Goal: Information Seeking & Learning: Learn about a topic

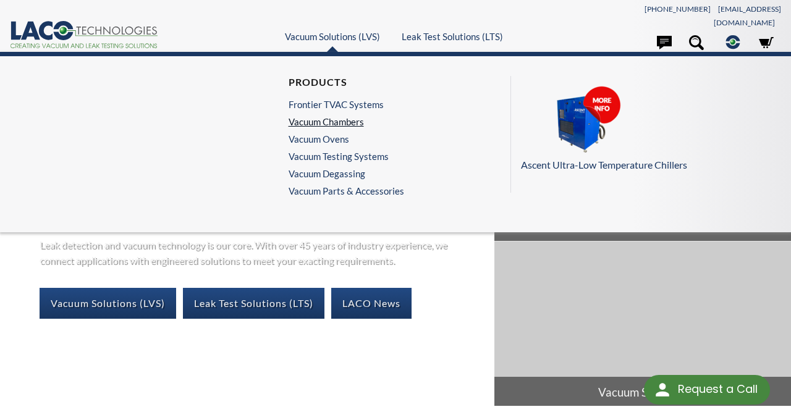
click at [331, 116] on link "Vacuum Chambers" at bounding box center [343, 121] width 109 height 11
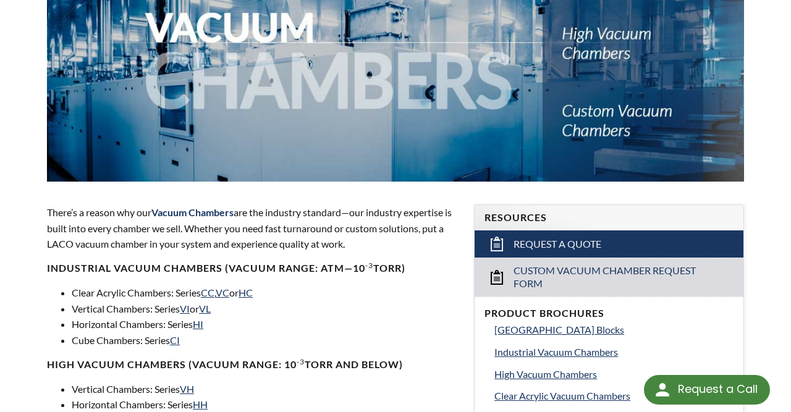
scroll to position [321, 0]
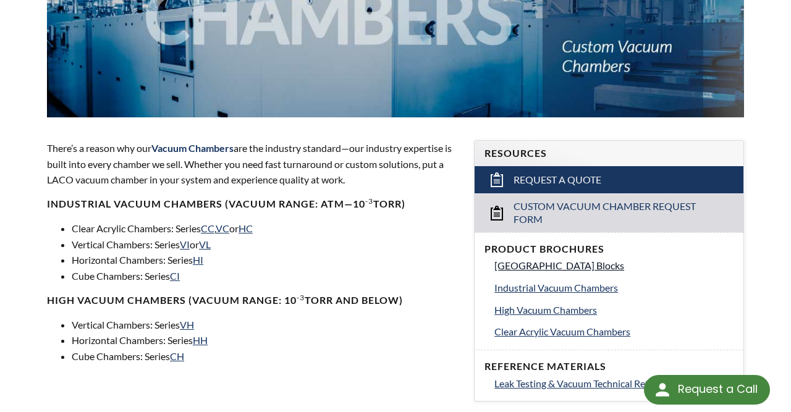
click at [546, 260] on span "Vacuum Chamber Building Blocks" at bounding box center [559, 266] width 130 height 12
click at [582, 304] on span "High Vacuum Chambers" at bounding box center [545, 310] width 103 height 12
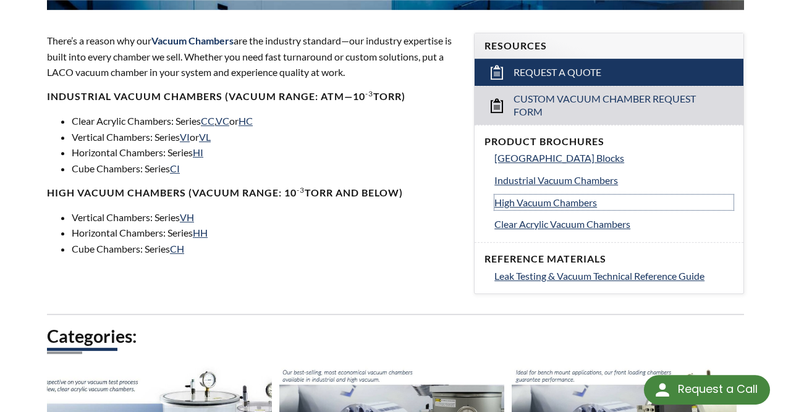
scroll to position [450, 0]
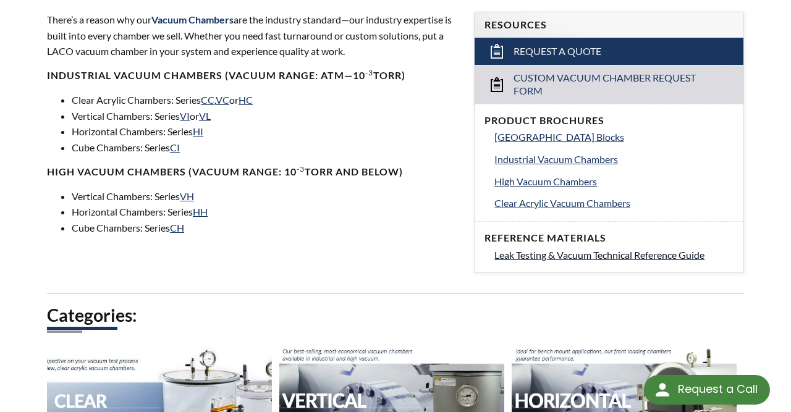
click at [666, 249] on span "Leak Testing & Vacuum Technical Reference Guide" at bounding box center [599, 255] width 210 height 12
